Goal: Navigation & Orientation: Find specific page/section

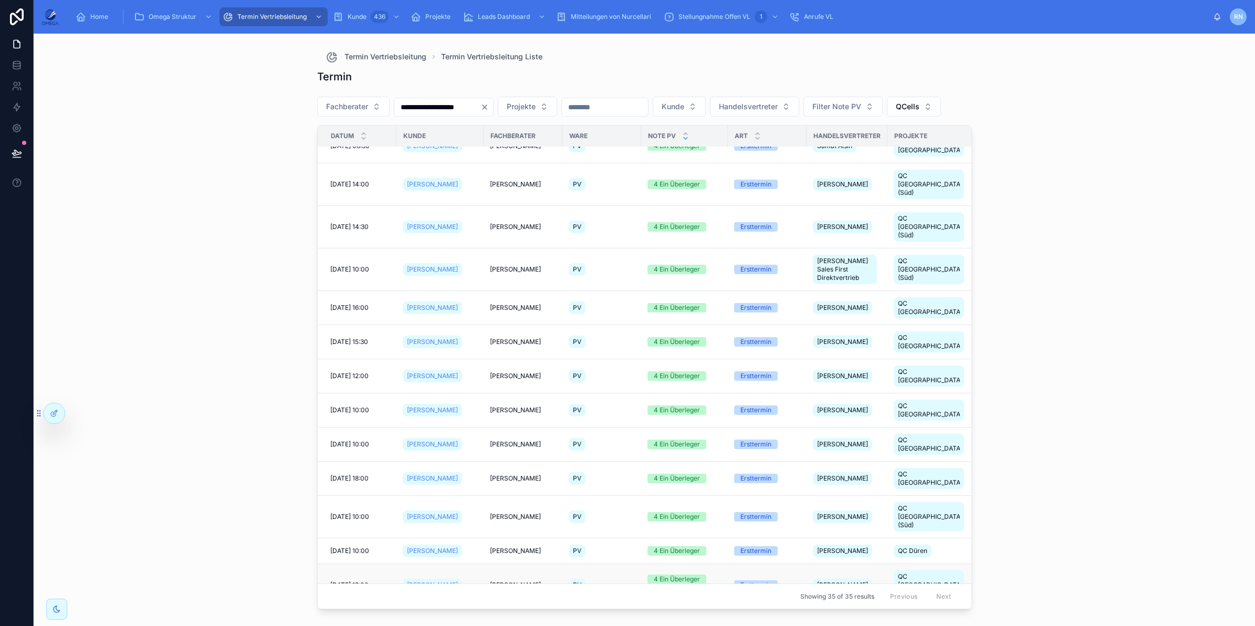
scroll to position [540, 0]
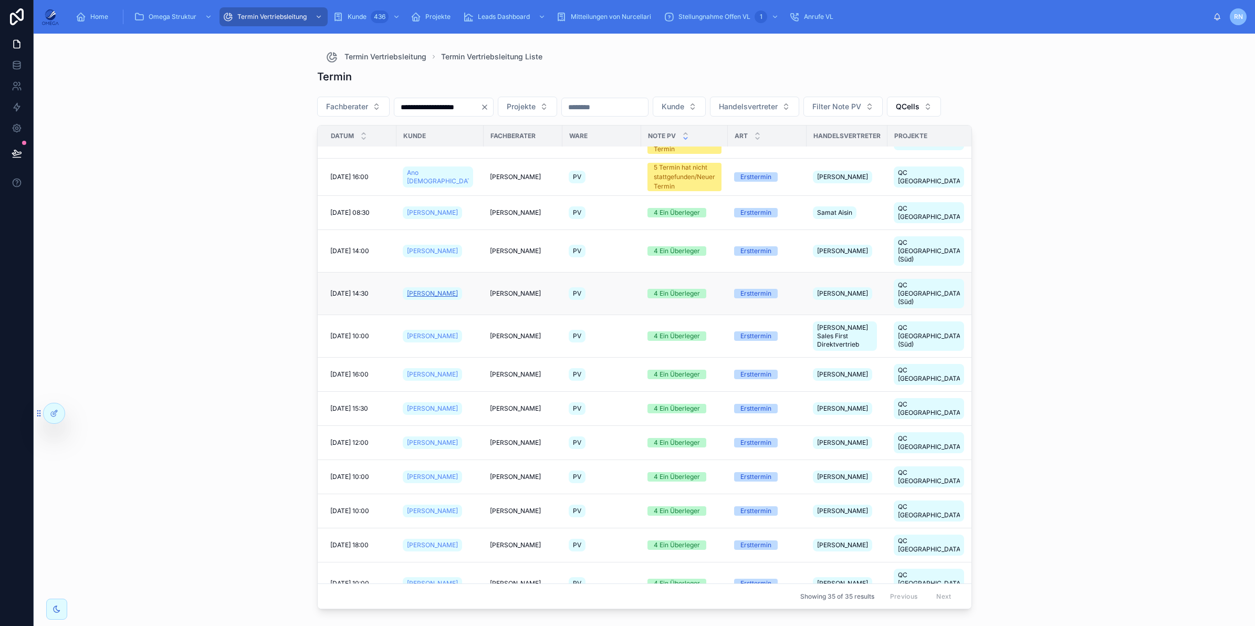
click at [423, 289] on span "[PERSON_NAME]" at bounding box center [432, 293] width 51 height 8
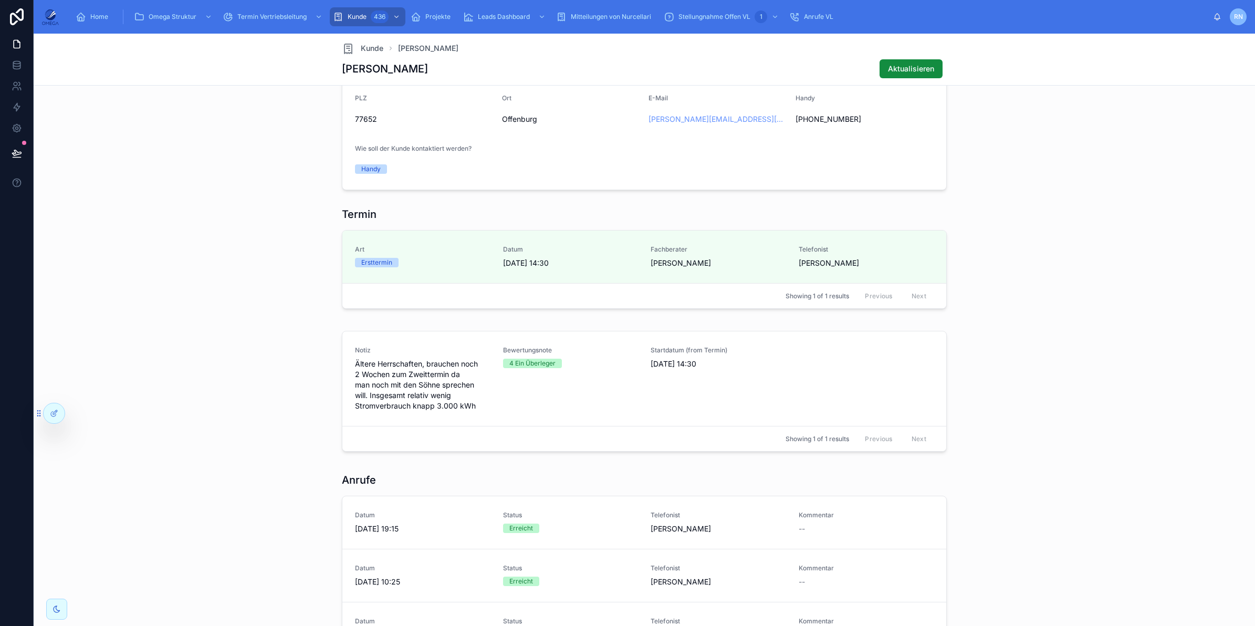
scroll to position [711, 0]
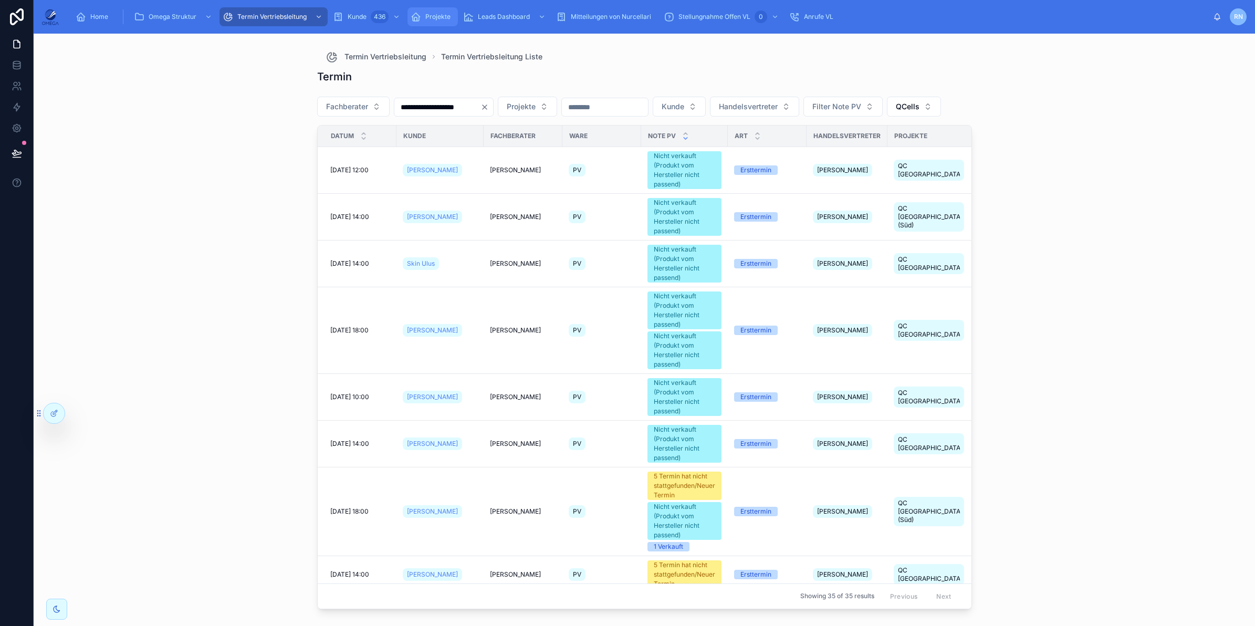
click at [436, 23] on div "Projekte" at bounding box center [433, 16] width 44 height 17
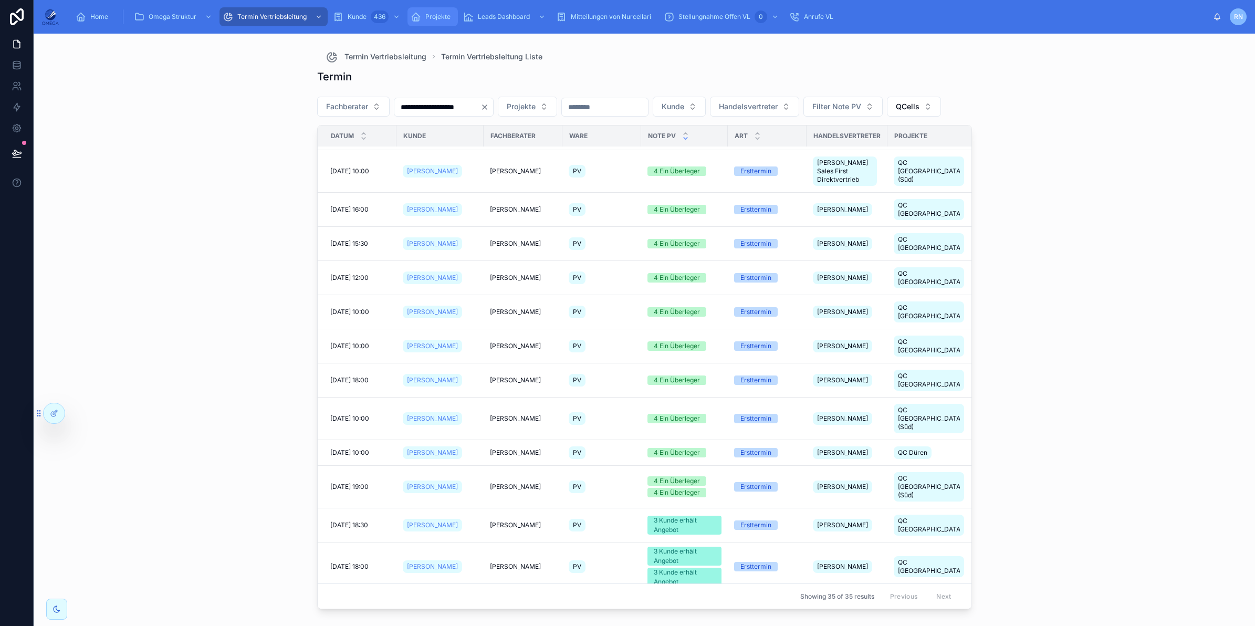
scroll to position [642, 0]
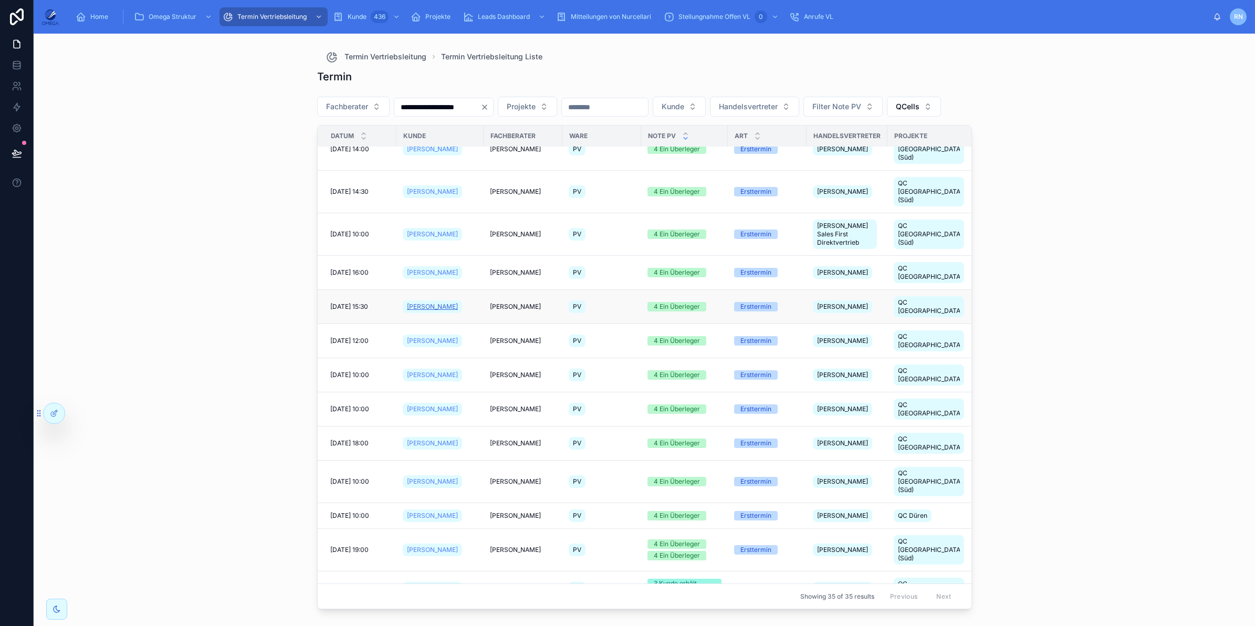
click at [422, 302] on span "[PERSON_NAME]" at bounding box center [432, 306] width 51 height 8
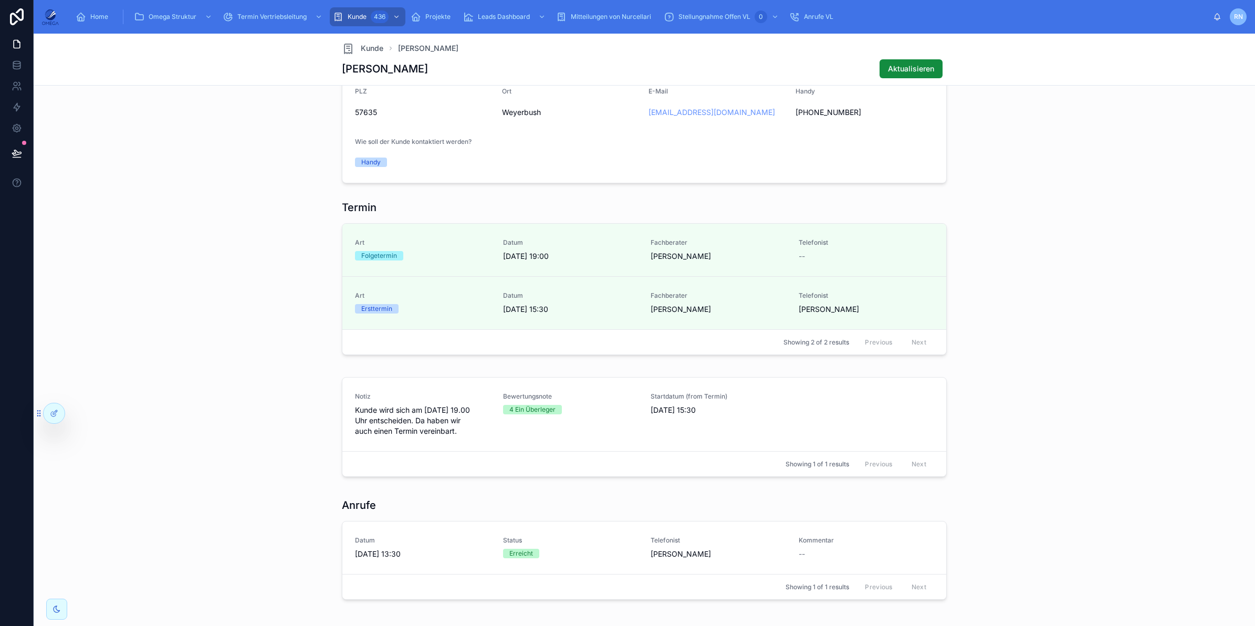
scroll to position [705, 0]
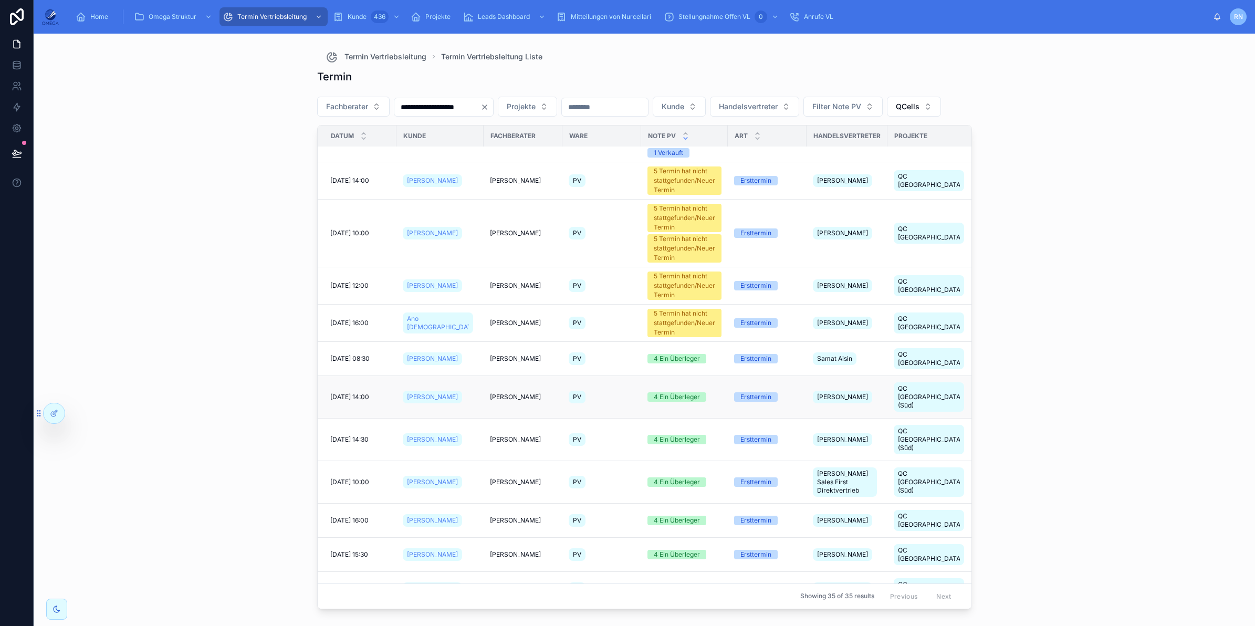
scroll to position [459, 0]
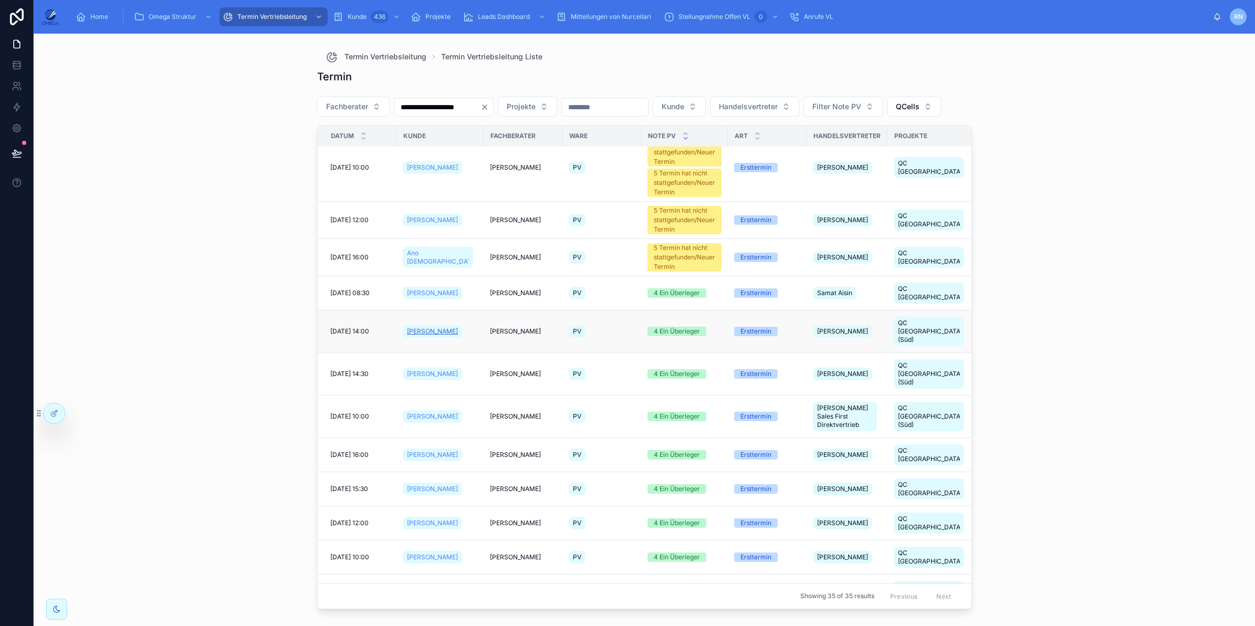
click at [437, 336] on span "[PERSON_NAME]" at bounding box center [432, 331] width 51 height 8
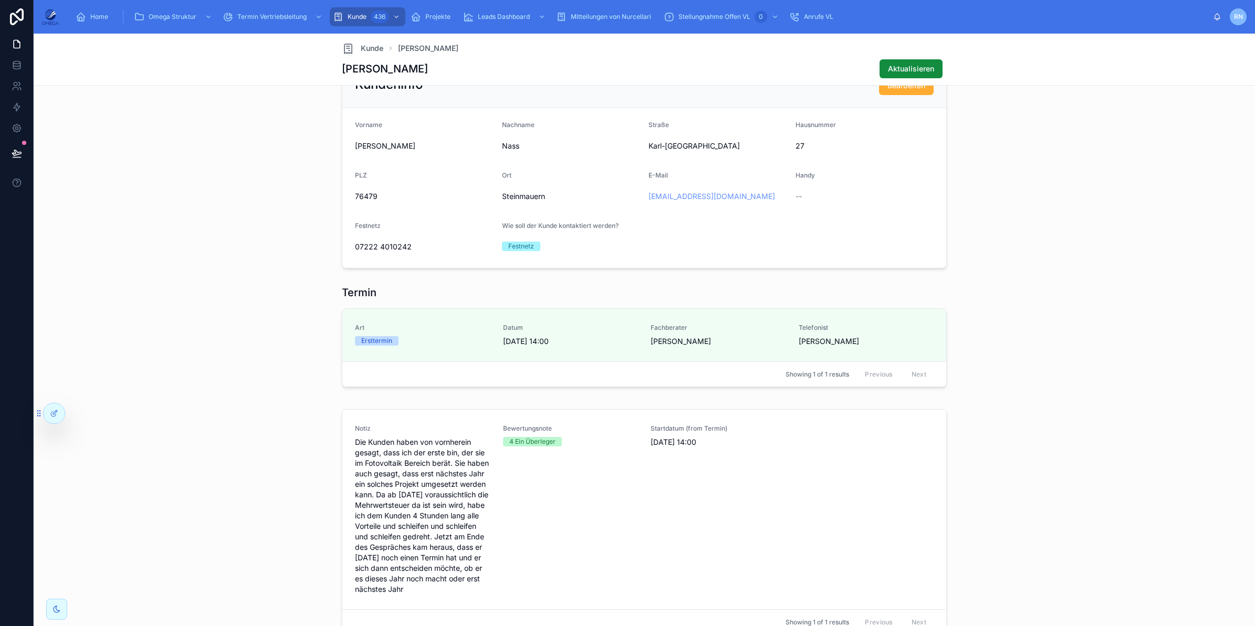
scroll to position [656, 0]
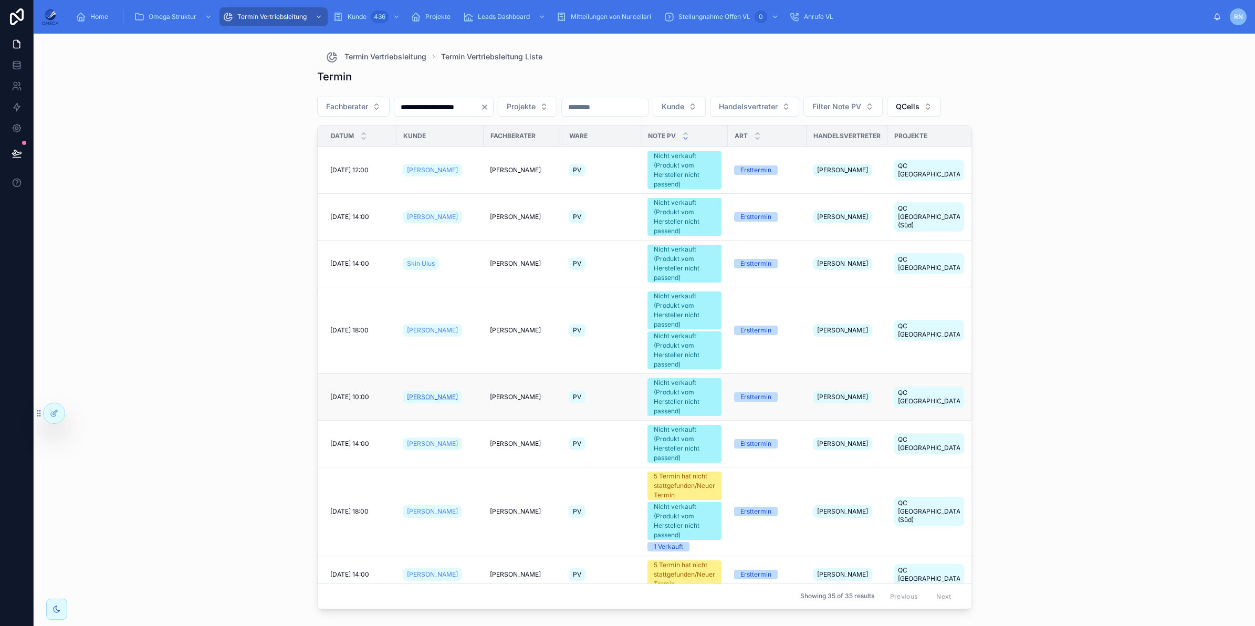
click at [420, 401] on span "[PERSON_NAME]" at bounding box center [432, 397] width 51 height 8
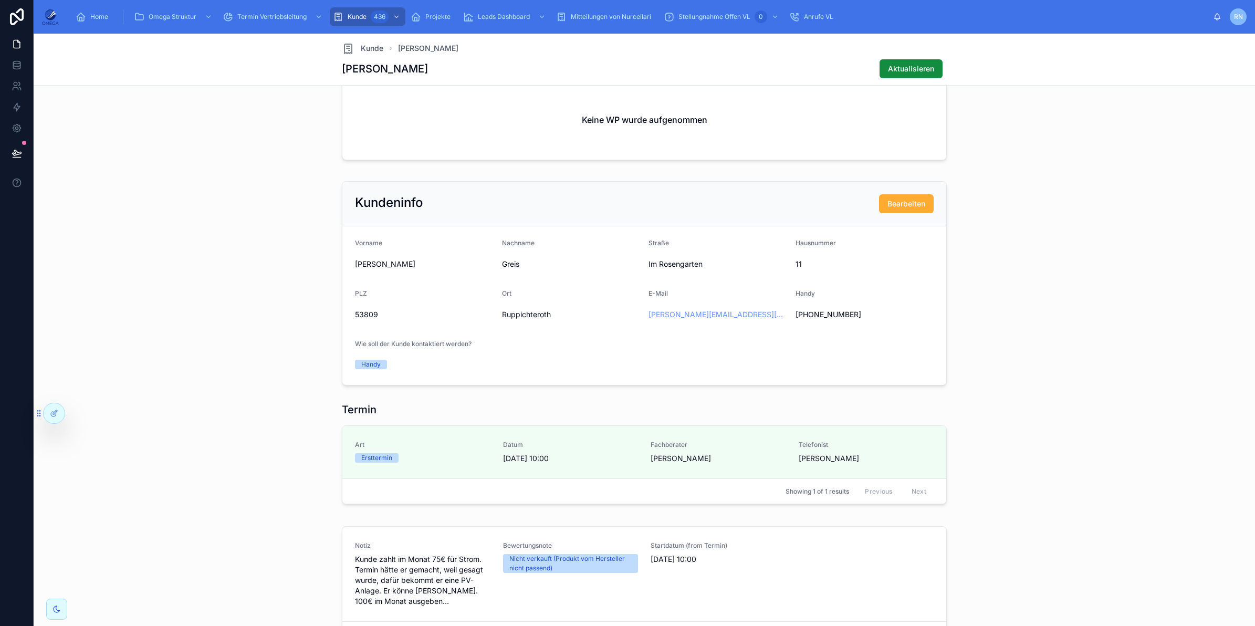
scroll to position [591, 0]
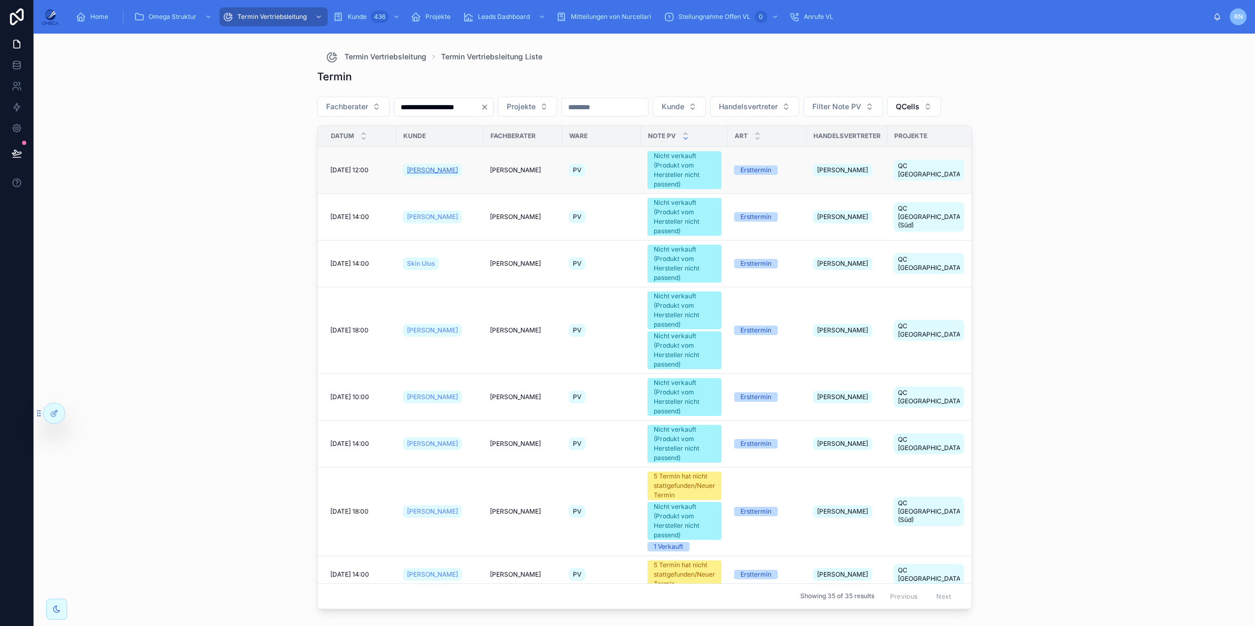
click at [426, 174] on span "[PERSON_NAME]" at bounding box center [432, 170] width 51 height 8
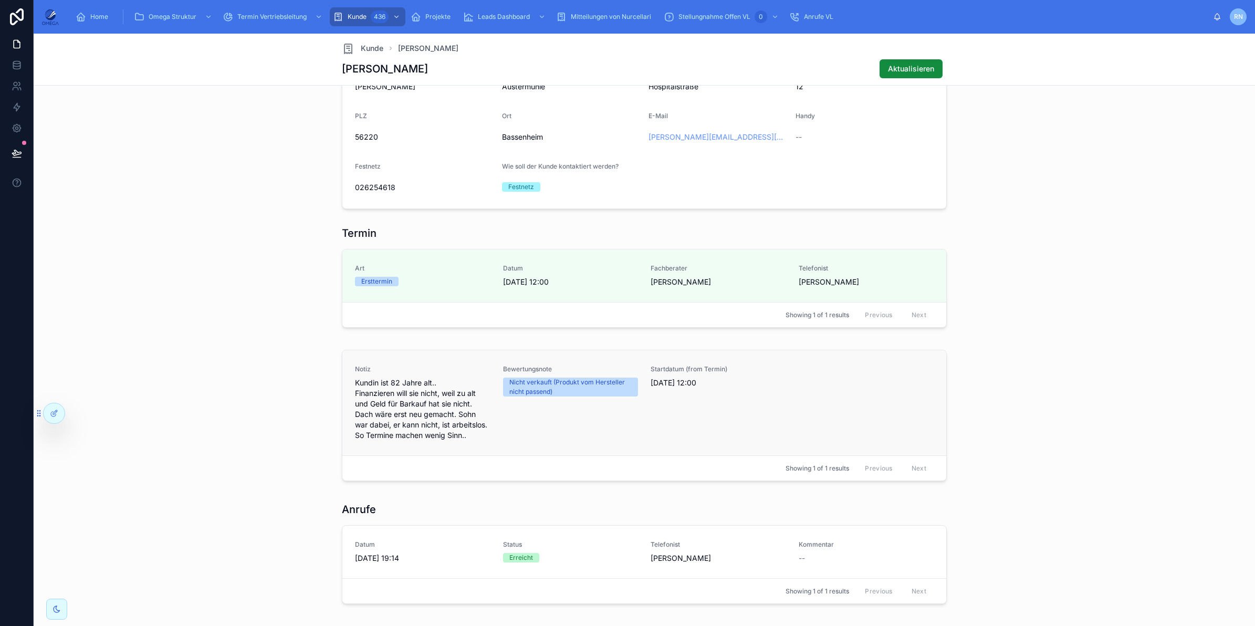
scroll to position [656, 0]
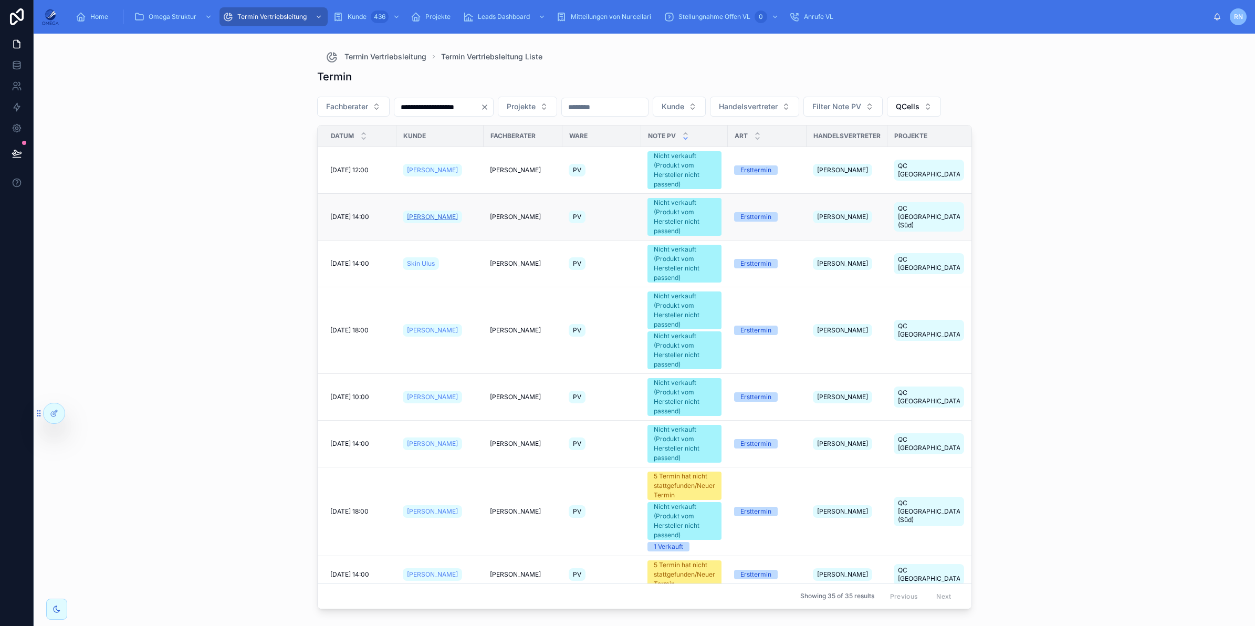
click at [437, 221] on span "[PERSON_NAME]" at bounding box center [432, 217] width 51 height 8
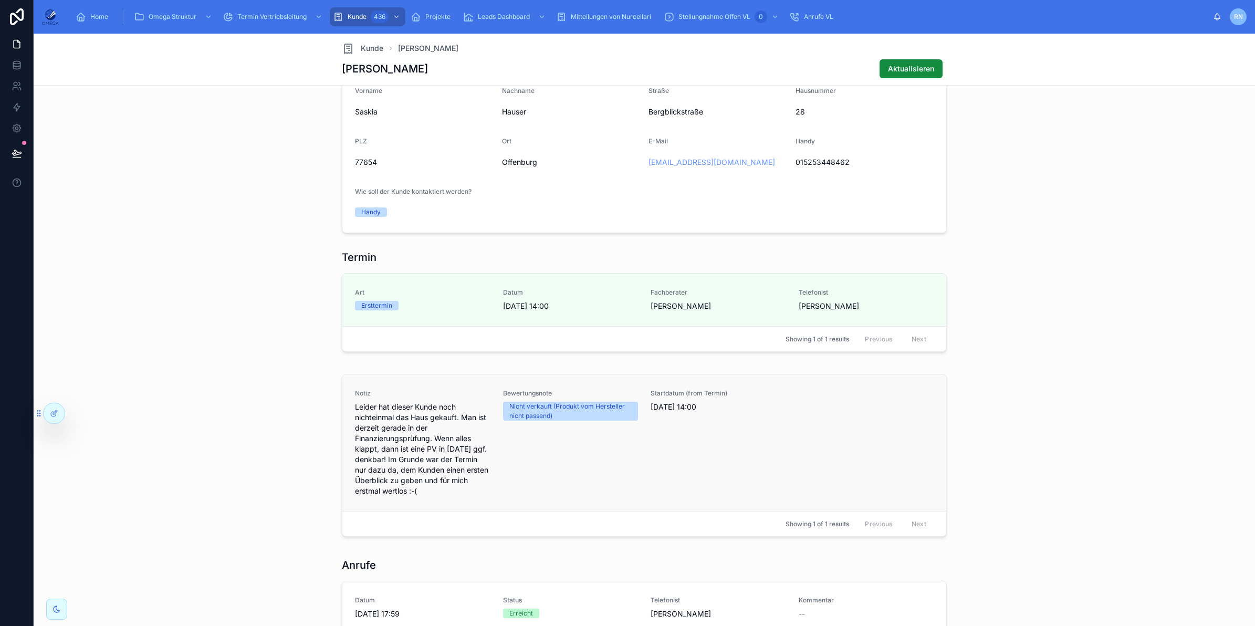
scroll to position [656, 0]
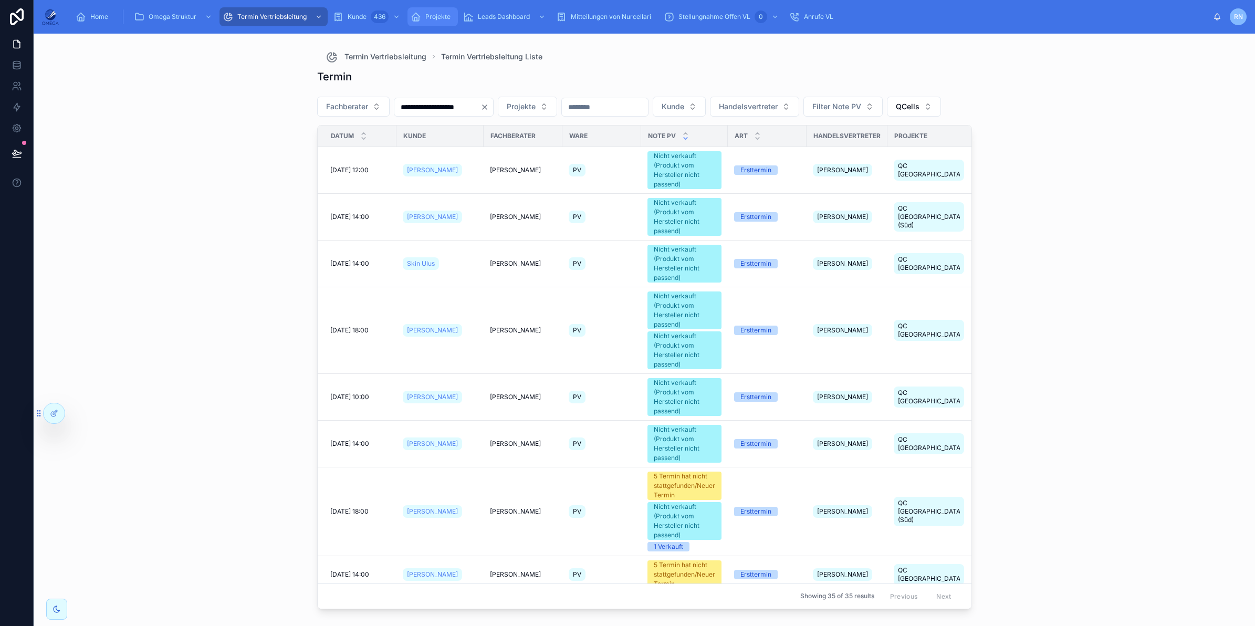
click at [424, 22] on div "Projekte" at bounding box center [433, 16] width 44 height 17
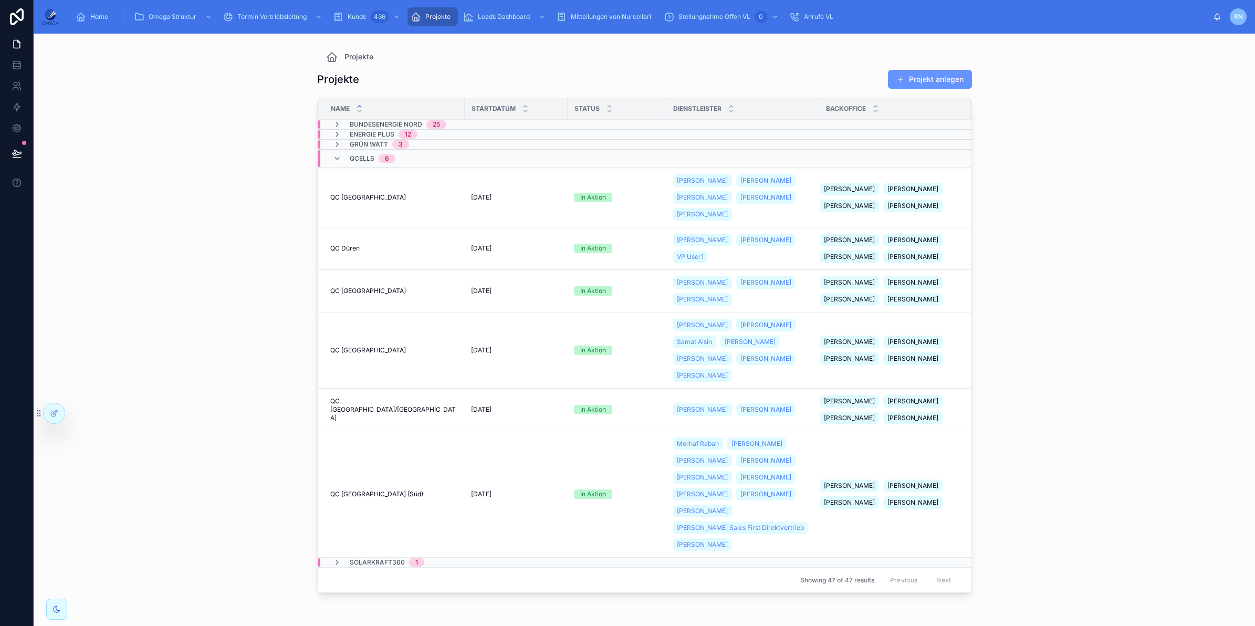
drag, startPoint x: 1138, startPoint y: 264, endPoint x: 1082, endPoint y: 256, distance: 56.2
click at [1138, 264] on div "Projekte Projekte Projekt anlegen Name Startdatum Status Dienstleister Backoffi…" at bounding box center [644, 330] width 1221 height 592
click at [1151, 311] on div "Projekte Projekte Projekt anlegen Name Startdatum Status Dienstleister Backoffi…" at bounding box center [644, 330] width 1221 height 592
click at [1152, 261] on div "Projekte Projekte Projekt anlegen Name Startdatum Status Dienstleister Backoffi…" at bounding box center [644, 330] width 1221 height 592
click at [1133, 290] on div "Projekte Projekte Projekt anlegen Name Startdatum Status Dienstleister Backoffi…" at bounding box center [644, 330] width 1221 height 592
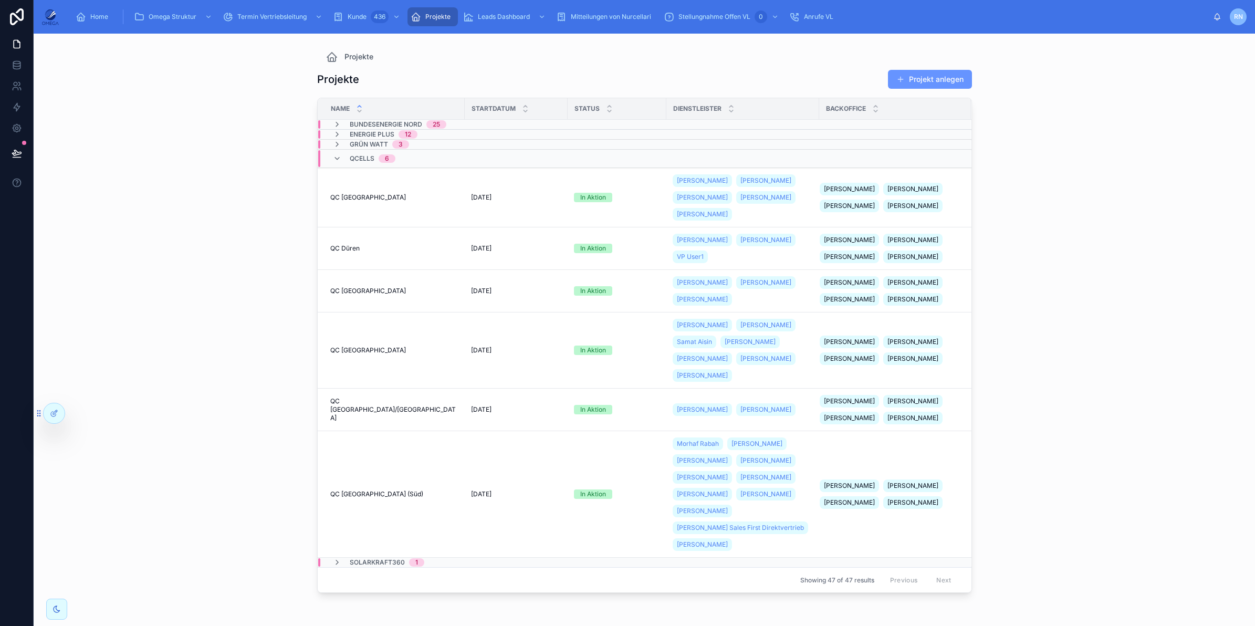
click at [1190, 234] on div "Projekte Projekte Projekt anlegen Name Startdatum Status Dienstleister Backoffi…" at bounding box center [644, 330] width 1221 height 592
click at [1164, 281] on div "Projekte Projekte Projekt anlegen Name Startdatum Status Dienstleister Backoffi…" at bounding box center [644, 330] width 1221 height 592
click at [1179, 452] on div "Projekte Projekte Projekt anlegen Name Startdatum Status Dienstleister Backoffi…" at bounding box center [644, 330] width 1221 height 592
